Goal: Task Accomplishment & Management: Use online tool/utility

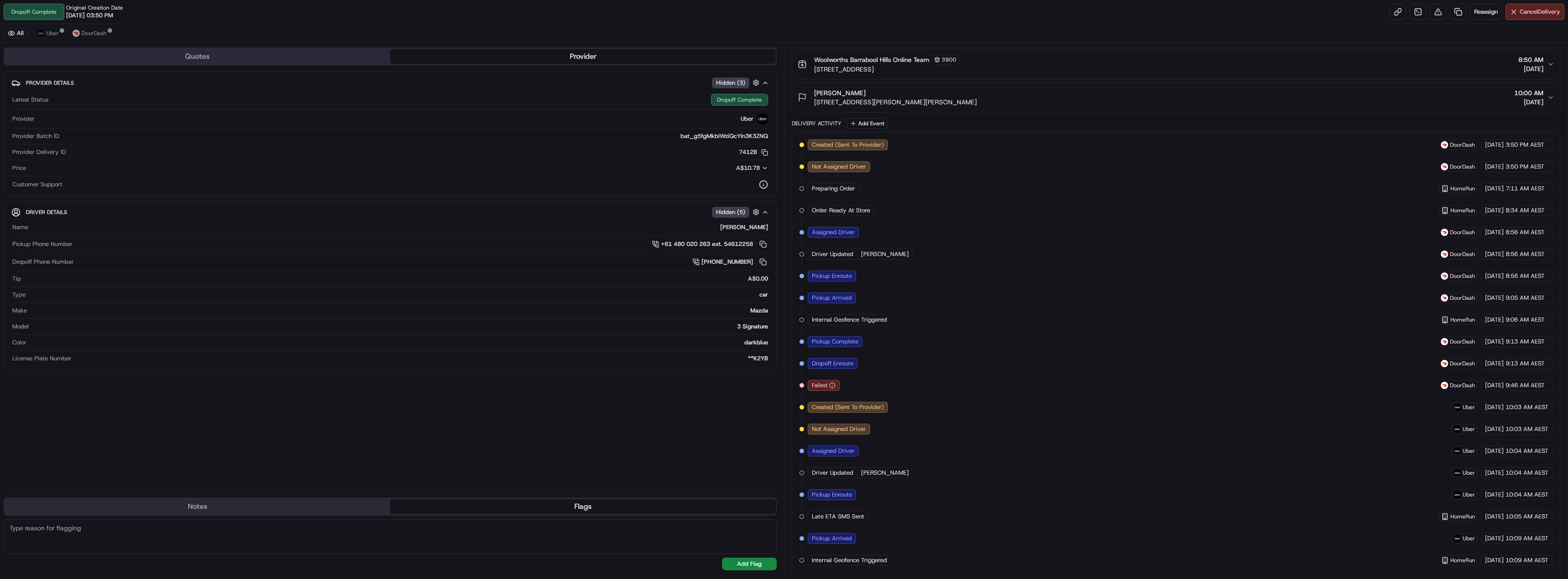
scroll to position [79, 0]
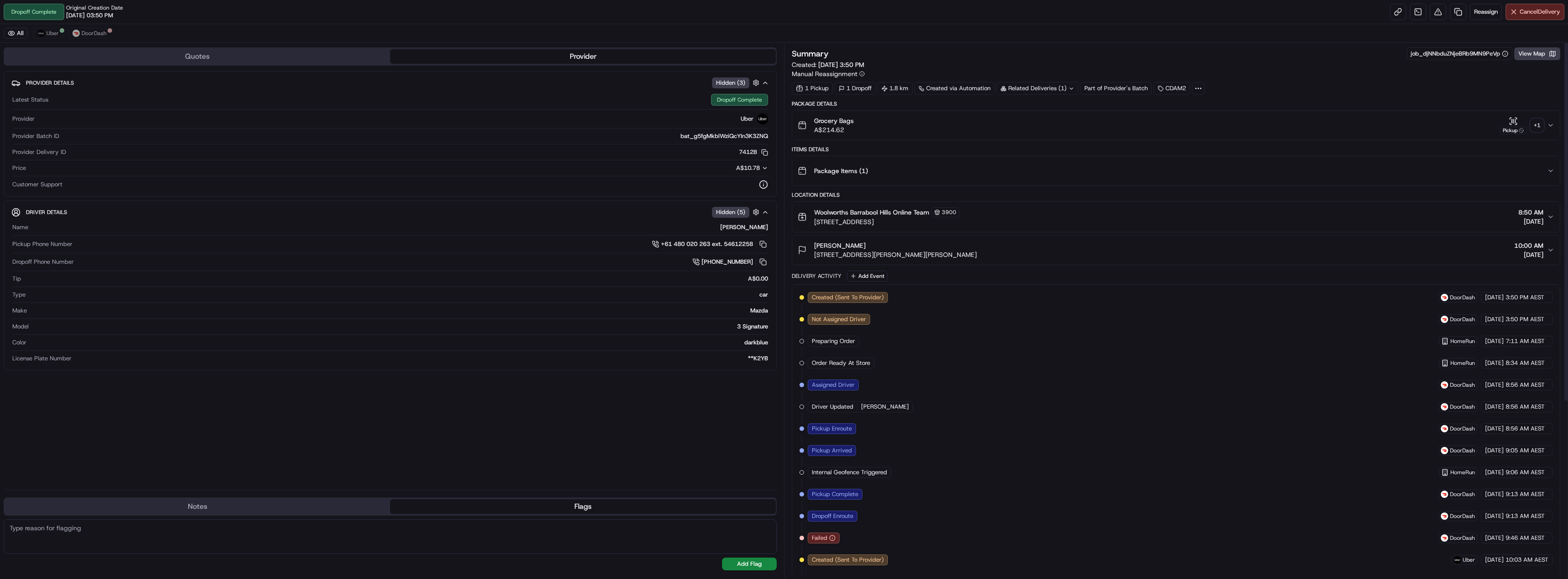
click at [1539, 128] on div "+ 1" at bounding box center [1537, 125] width 13 height 13
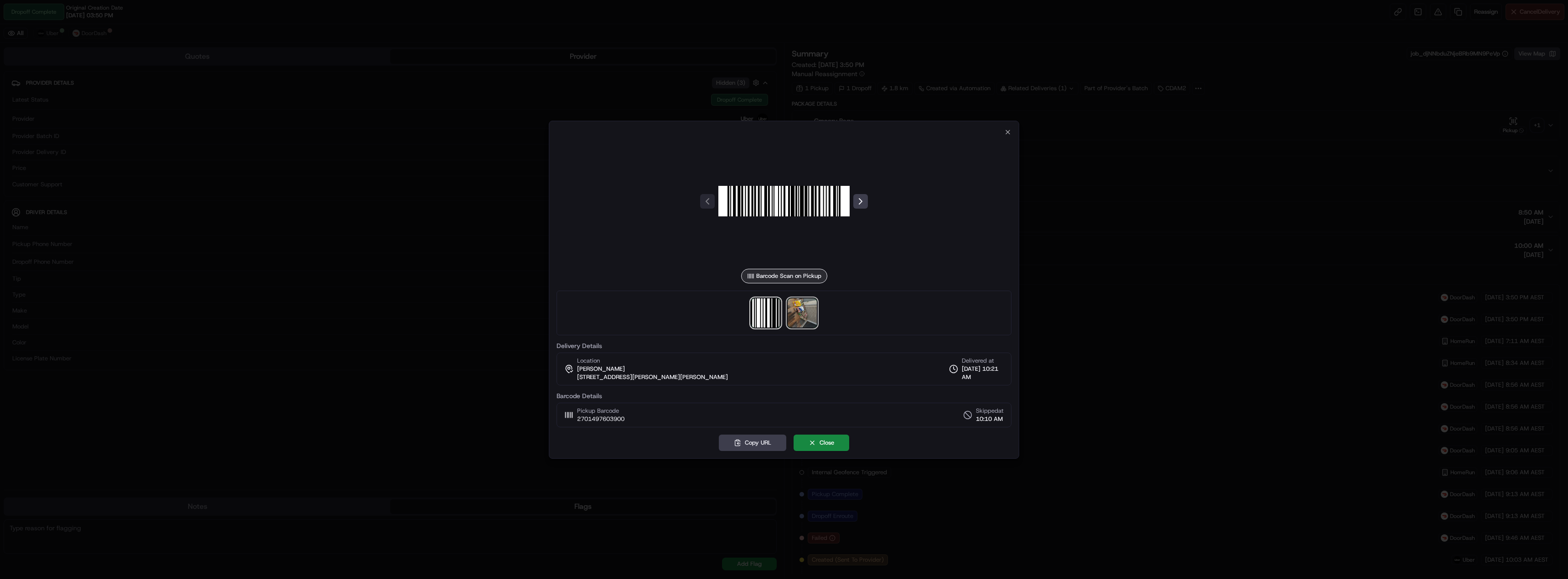
click at [797, 317] on img at bounding box center [802, 313] width 29 height 29
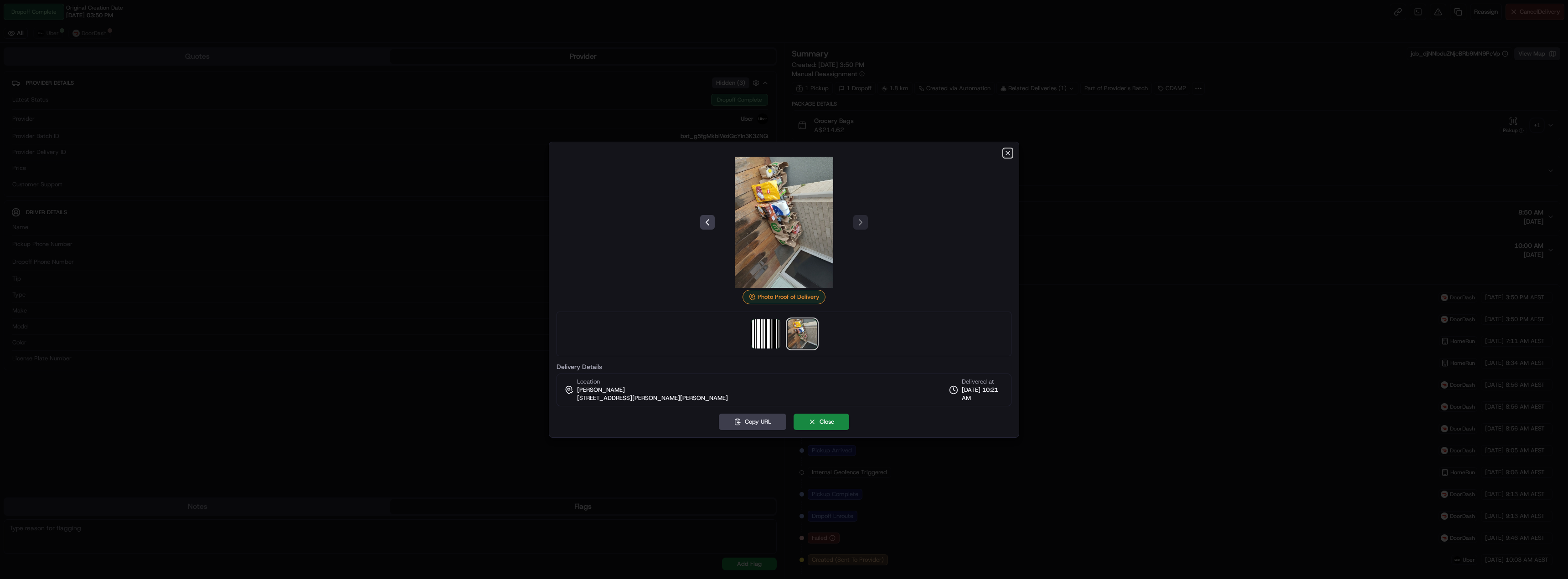
click at [1007, 152] on icon "button" at bounding box center [1008, 153] width 4 height 4
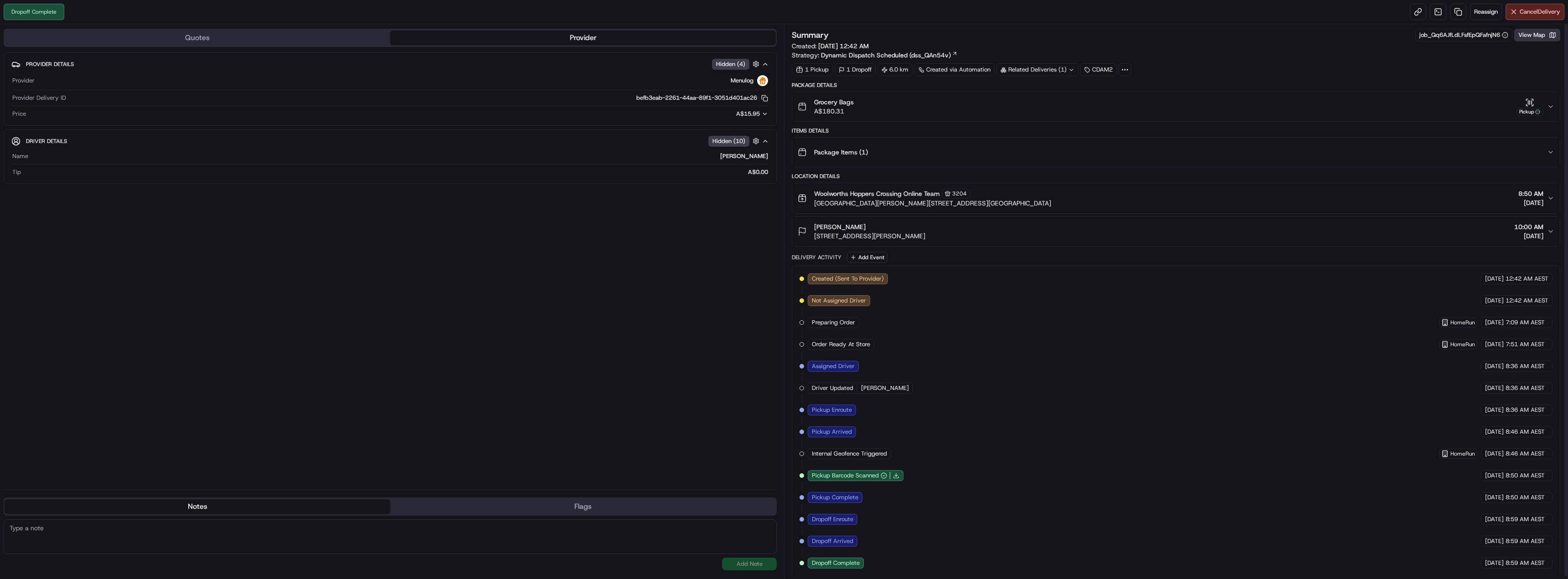
click at [1535, 37] on button "View Map" at bounding box center [1537, 35] width 46 height 13
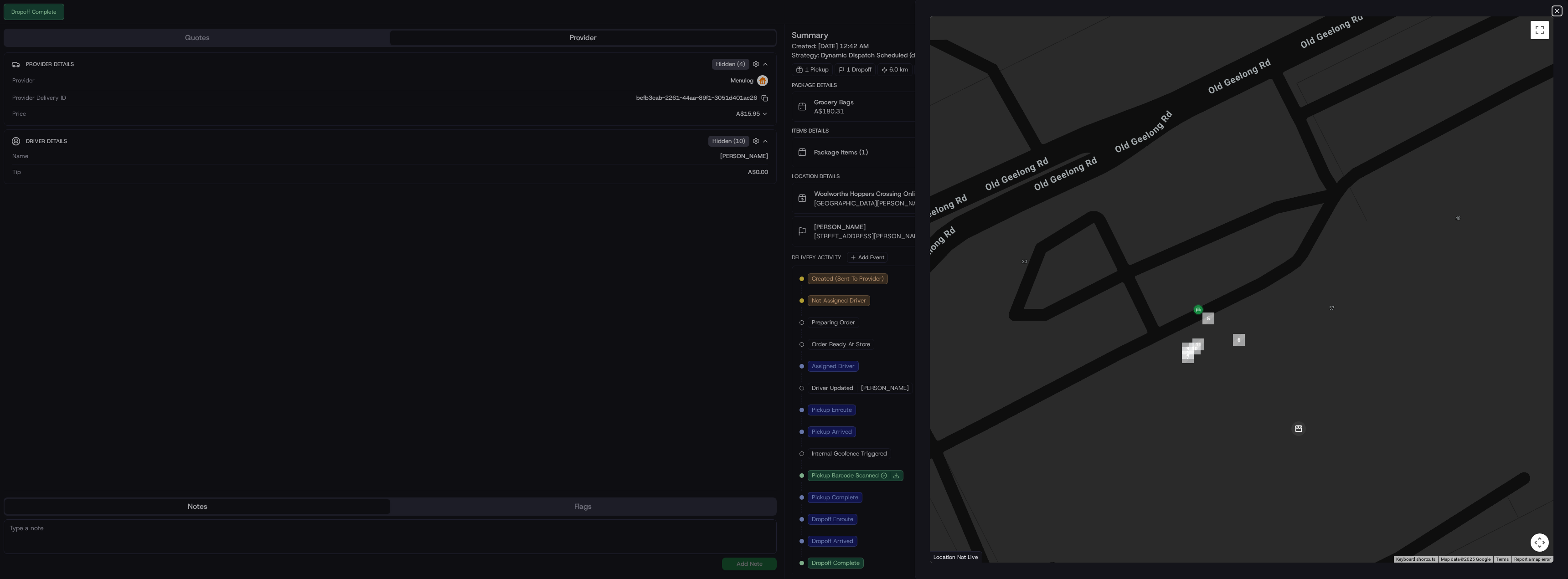
click at [1556, 11] on icon "button" at bounding box center [1557, 11] width 8 height 8
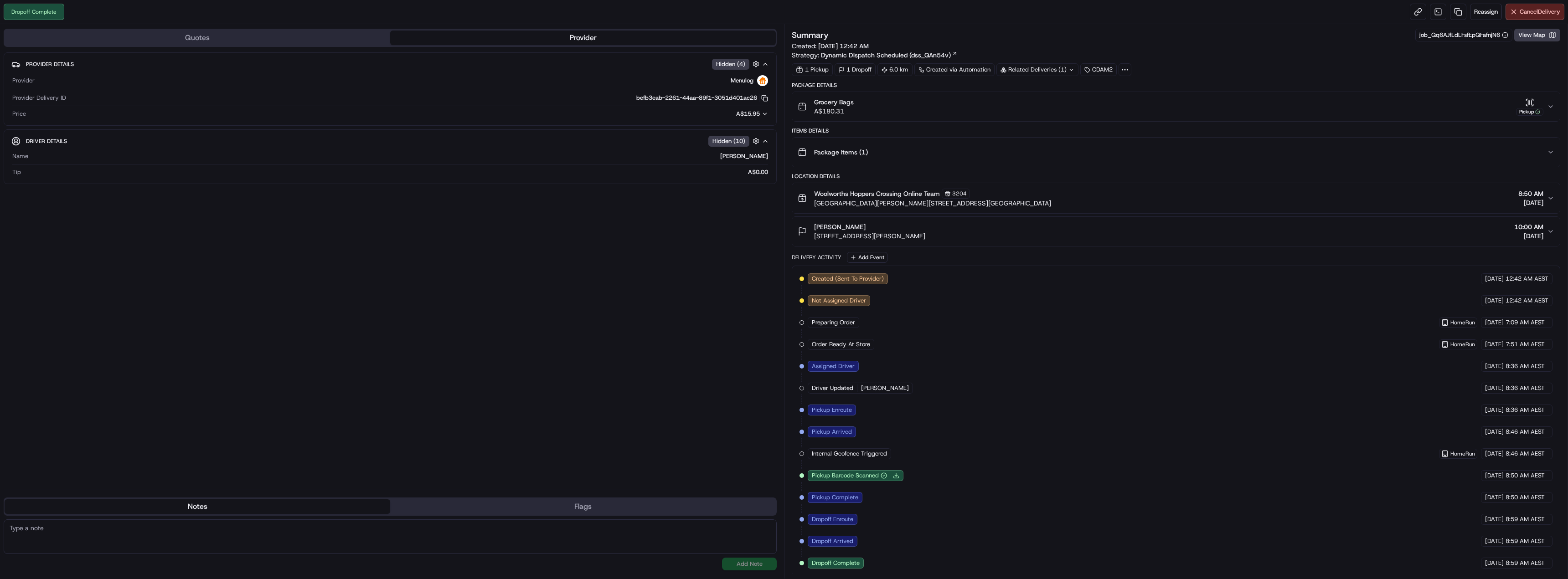
click at [1437, 126] on div "Package Details Grocery Bags A$180.31 Pickup Items Details Package Items ( 1 ) …" at bounding box center [1176, 329] width 768 height 495
click at [1484, 13] on span "Reassign" at bounding box center [1486, 11] width 23 height 8
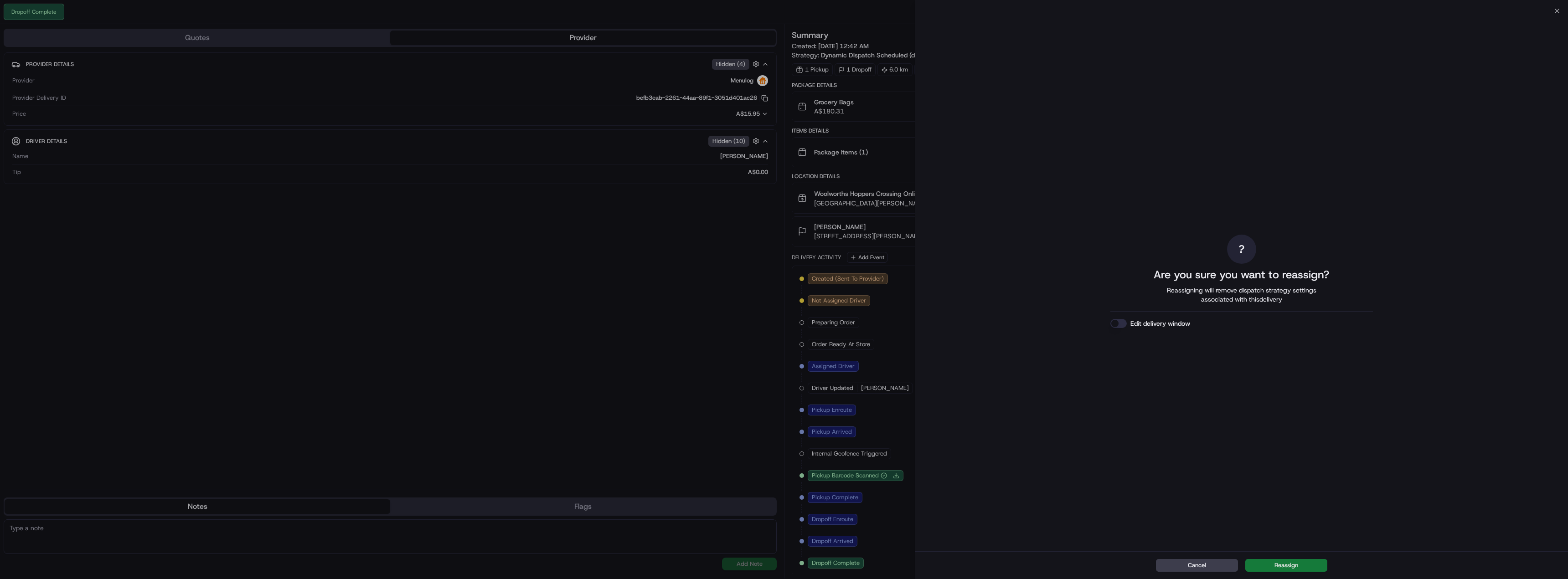
click at [1302, 567] on button "Reassign" at bounding box center [1287, 566] width 82 height 13
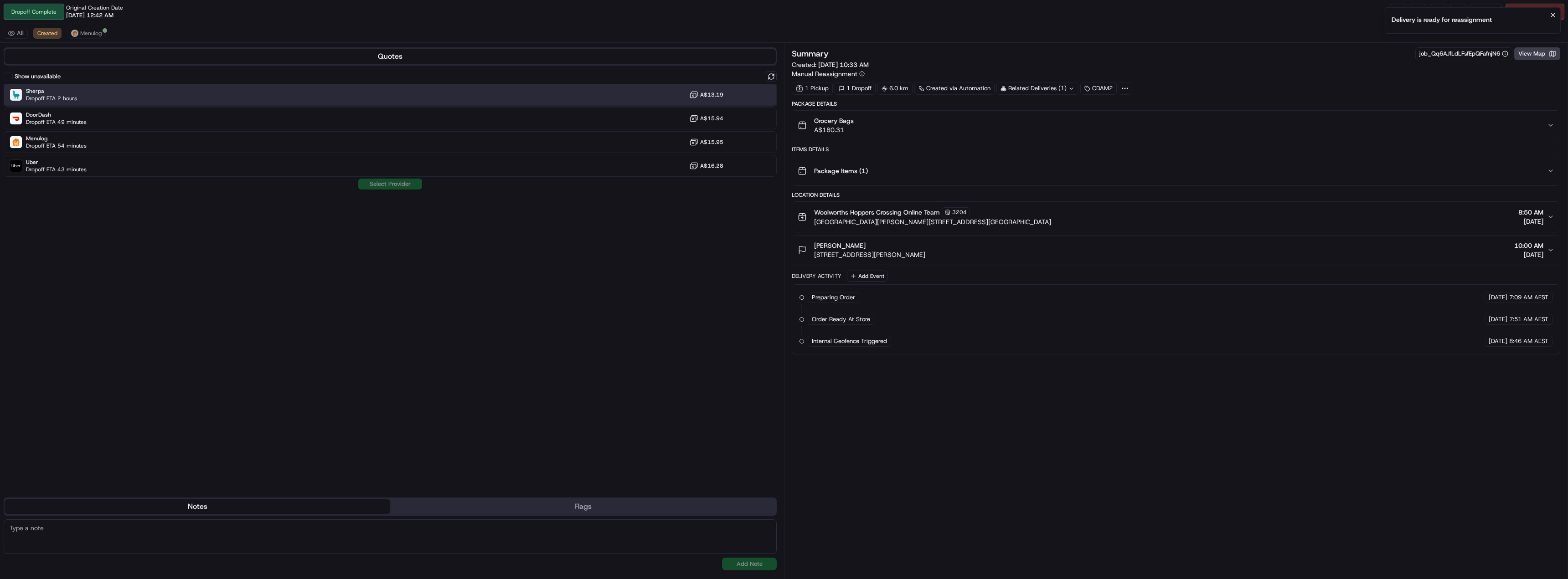
click at [101, 94] on div "Sherpa Dropoff ETA 2 hours A$13.19" at bounding box center [390, 94] width 773 height 22
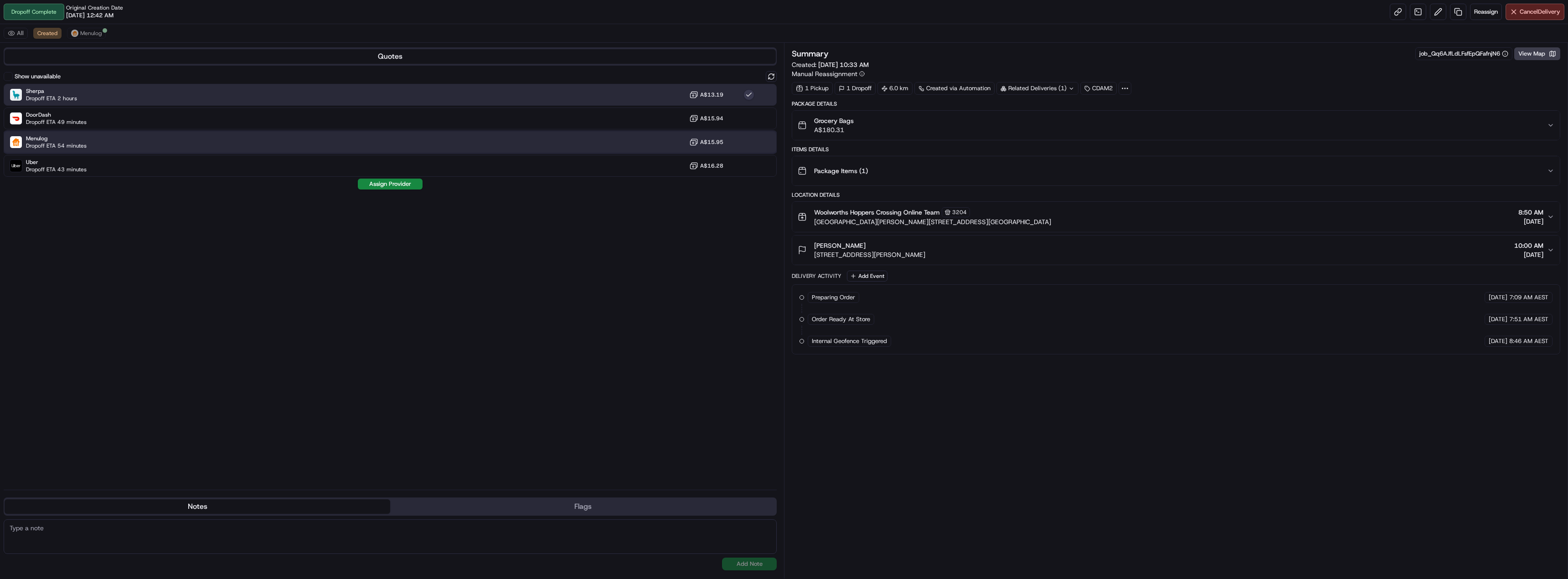
click at [76, 152] on div "Menulog Dropoff ETA 54 minutes A$15.95" at bounding box center [390, 142] width 773 height 22
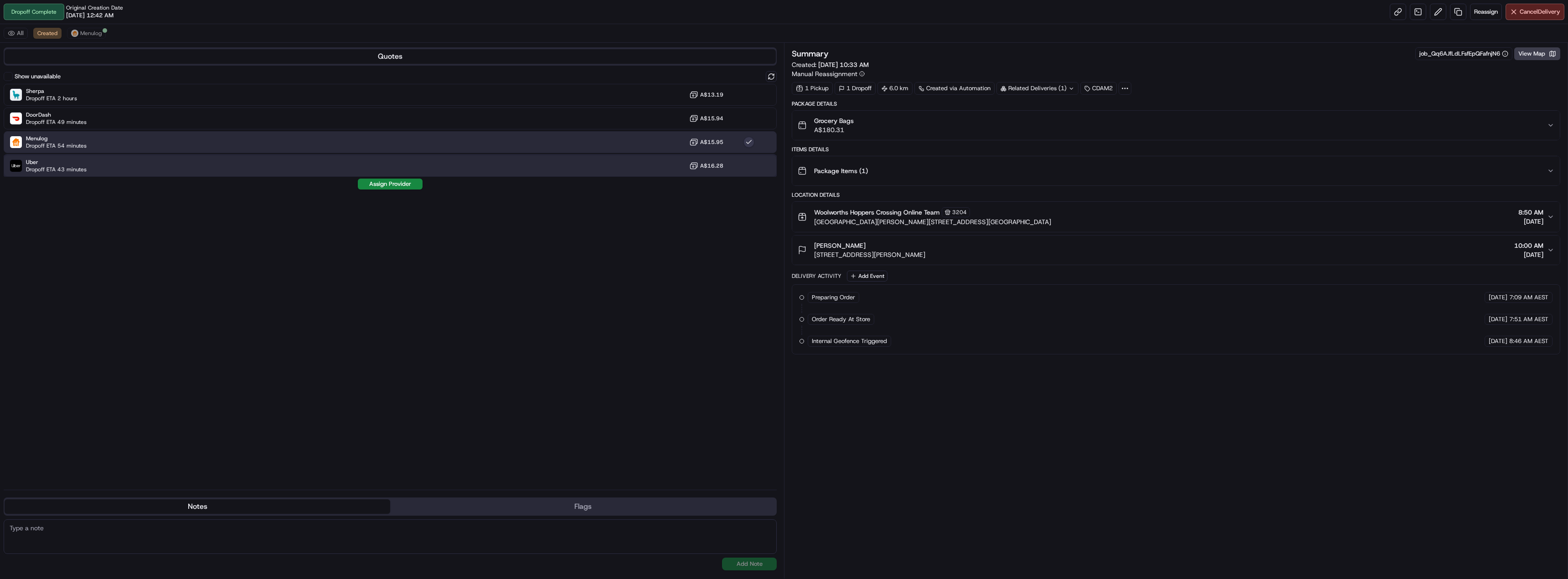
click at [89, 163] on div "Uber Dropoff ETA 43 minutes A$16.28" at bounding box center [390, 166] width 773 height 22
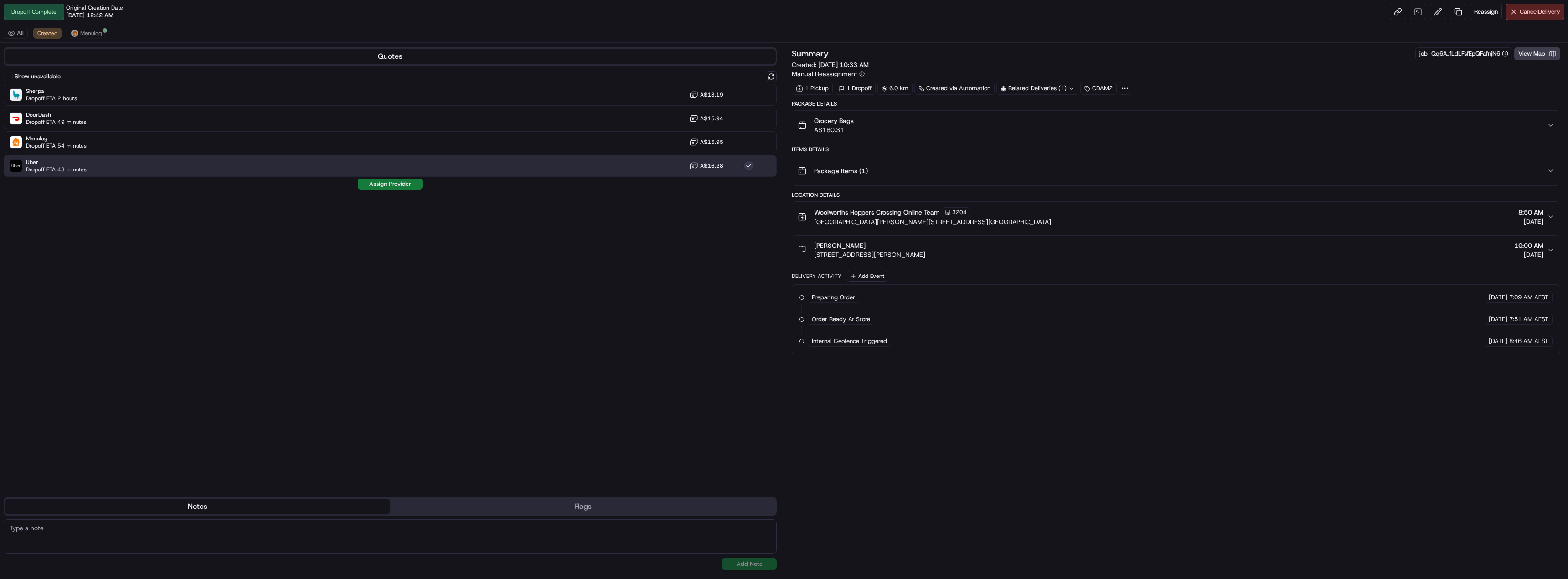
click at [375, 181] on button "Assign Provider" at bounding box center [390, 184] width 65 height 11
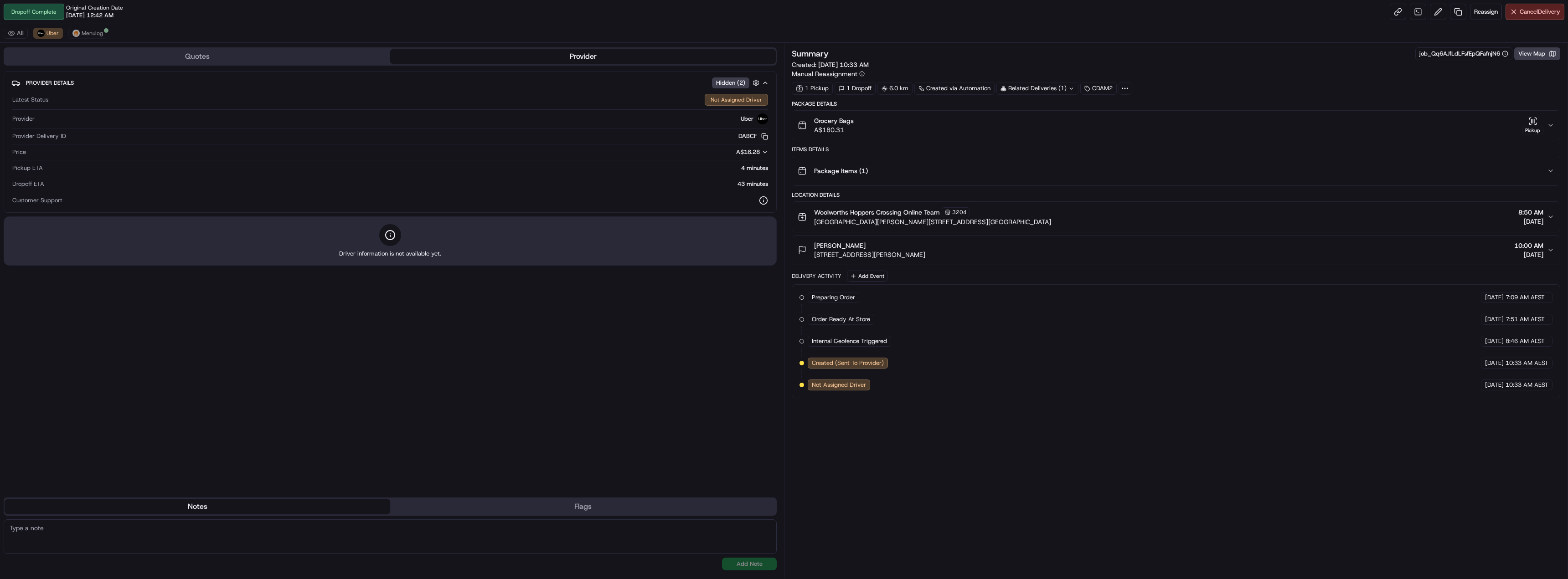
click at [860, 486] on div "Summary job_Qq6AJfLdLFsfEpQFafnjN6 View Map Created: 23/09/2025 10:33 AM Manual…" at bounding box center [1176, 311] width 768 height 527
